Goal: Entertainment & Leisure: Consume media (video, audio)

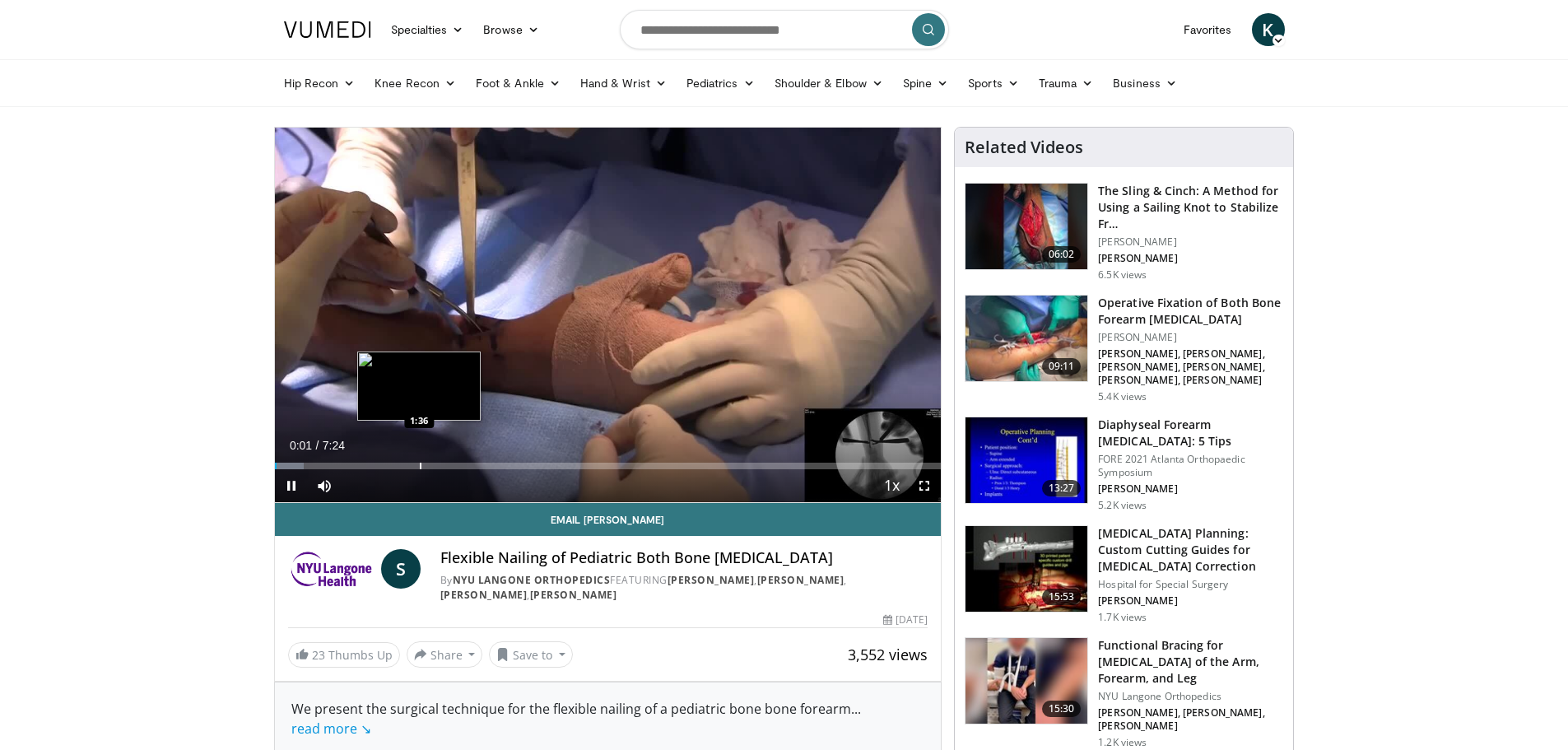
click at [420, 465] on div "Progress Bar" at bounding box center [420, 465] width 2 height 6
click at [440, 466] on div "Progress Bar" at bounding box center [441, 465] width 2 height 6
click at [480, 469] on div "Progress Bar" at bounding box center [481, 465] width 2 height 6
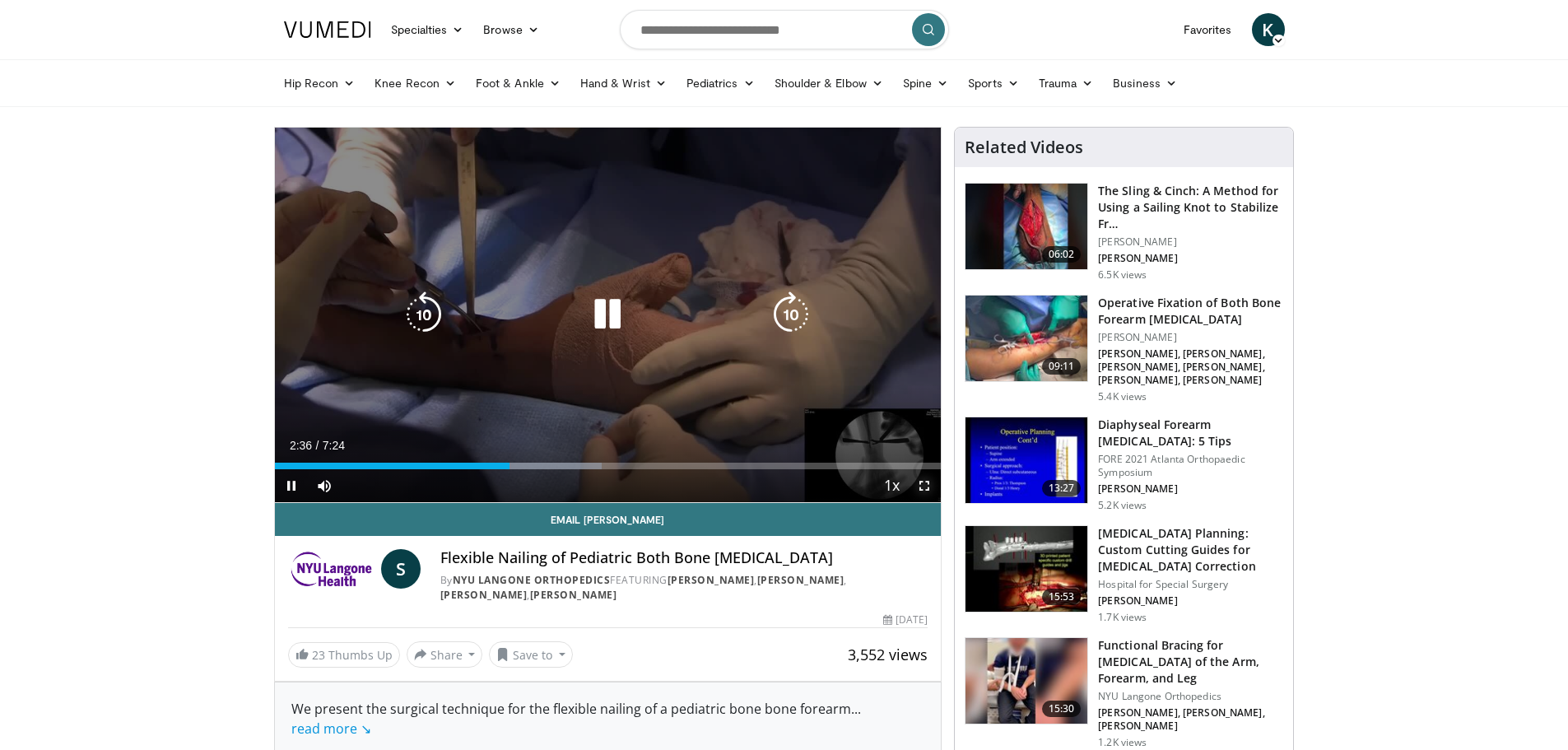
drag, startPoint x: 922, startPoint y: 480, endPoint x: 922, endPoint y: 580, distance: 100.0
click at [922, 480] on span "Video Player" at bounding box center [924, 485] width 33 height 33
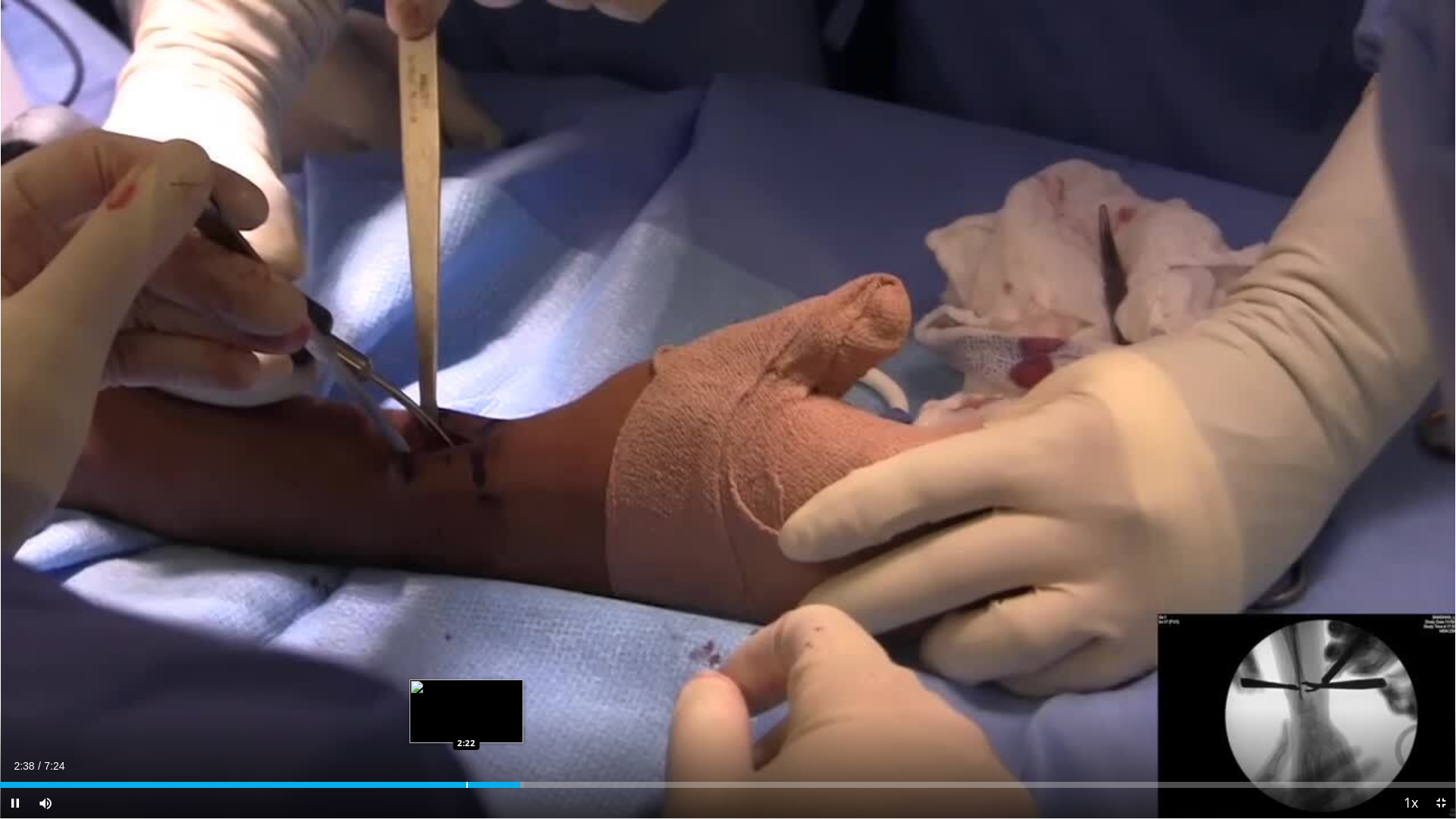
click at [466, 690] on div "Progress Bar" at bounding box center [467, 784] width 2 height 6
click at [455, 690] on div "Loaded : 49.04% 2:32 2:19" at bounding box center [728, 780] width 1456 height 14
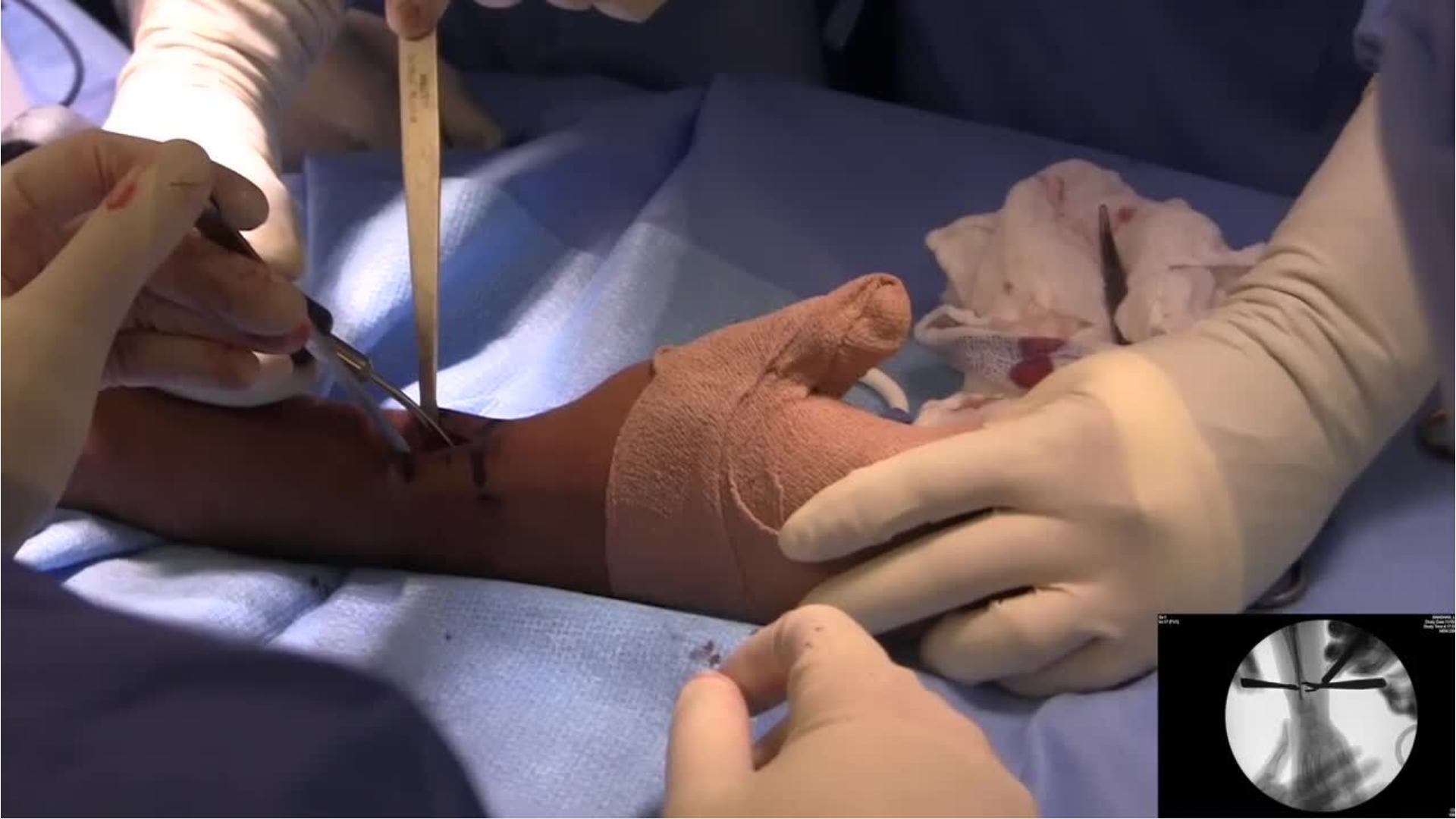
click at [731, 409] on div "10 seconds Tap to unmute" at bounding box center [728, 409] width 1456 height 818
